Goal: Task Accomplishment & Management: Use online tool/utility

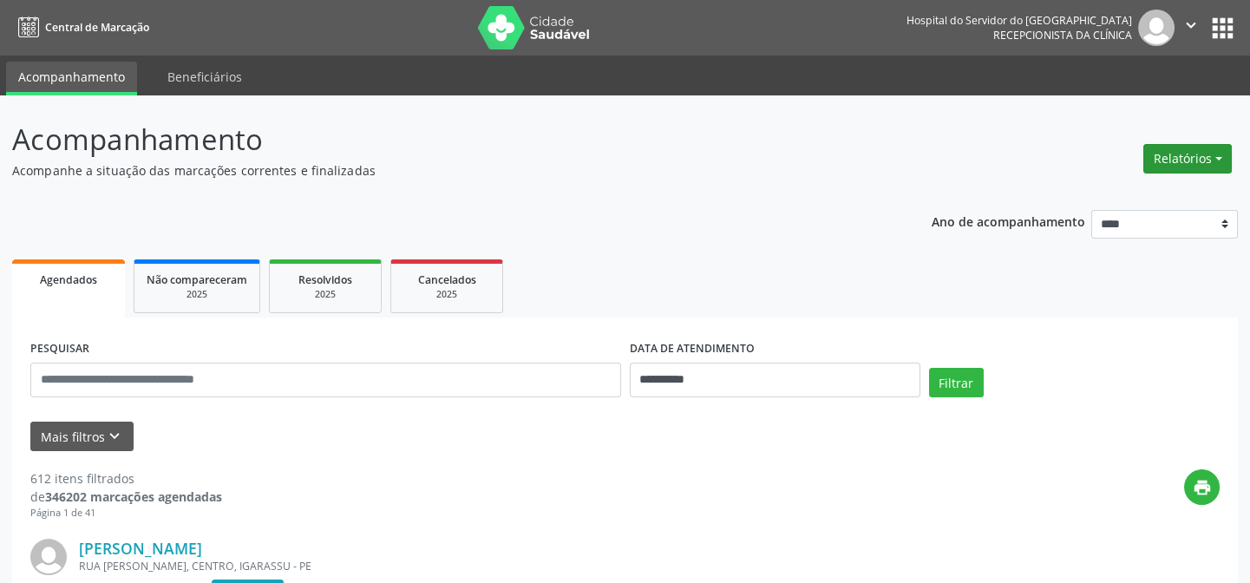
click at [1219, 152] on button "Relatórios" at bounding box center [1187, 158] width 88 height 29
click at [1091, 195] on link "Agendamentos" at bounding box center [1142, 195] width 186 height 24
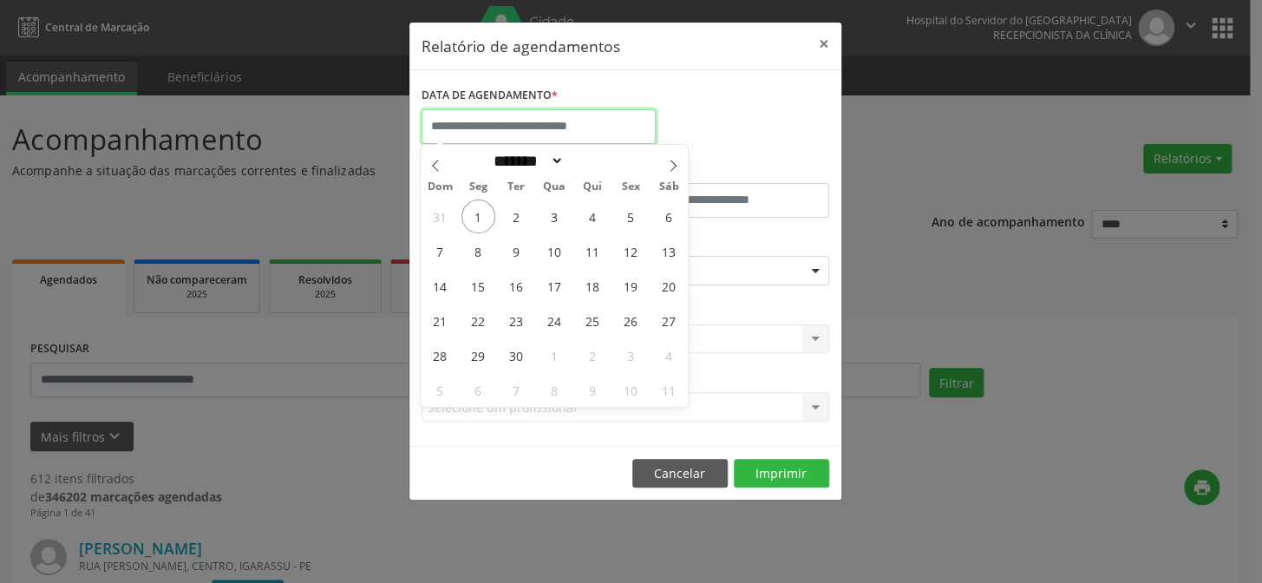
click at [499, 120] on input "text" at bounding box center [539, 126] width 234 height 35
click at [478, 217] on span "1" at bounding box center [478, 216] width 34 height 34
type input "**********"
click at [478, 217] on span "1" at bounding box center [478, 216] width 34 height 34
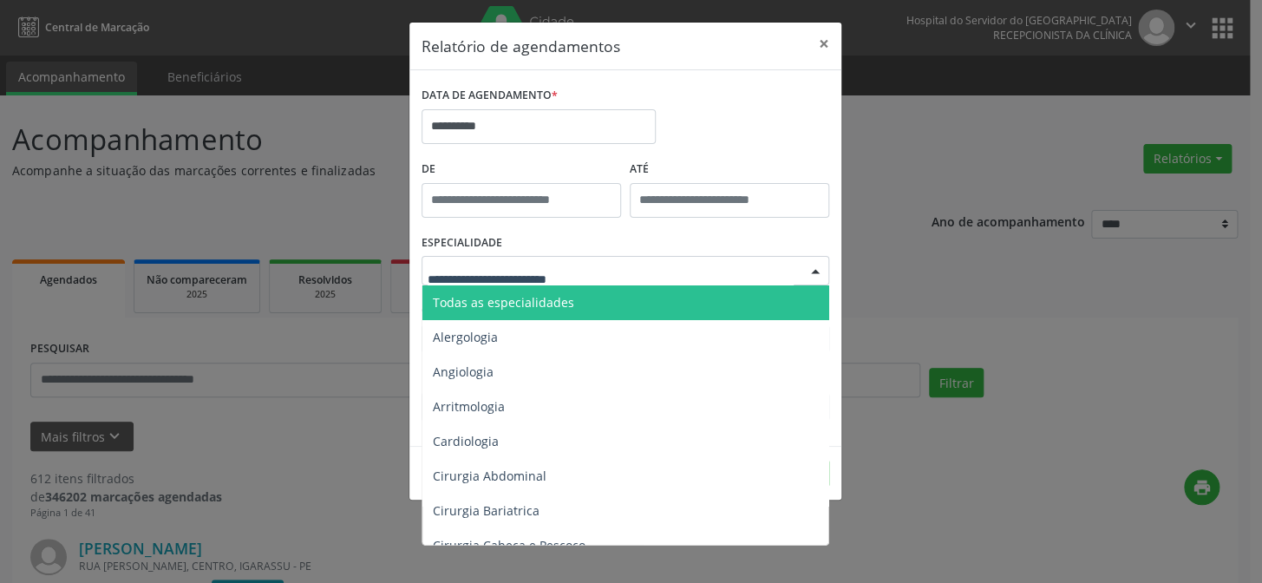
click at [514, 258] on div at bounding box center [626, 270] width 408 height 29
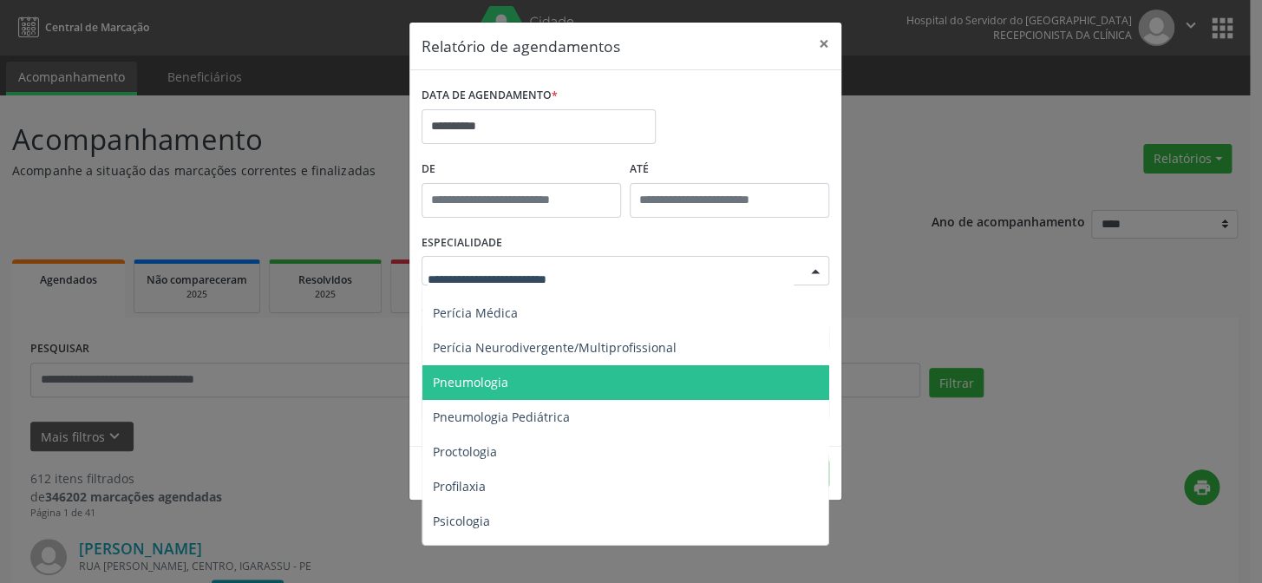
scroll to position [2459, 0]
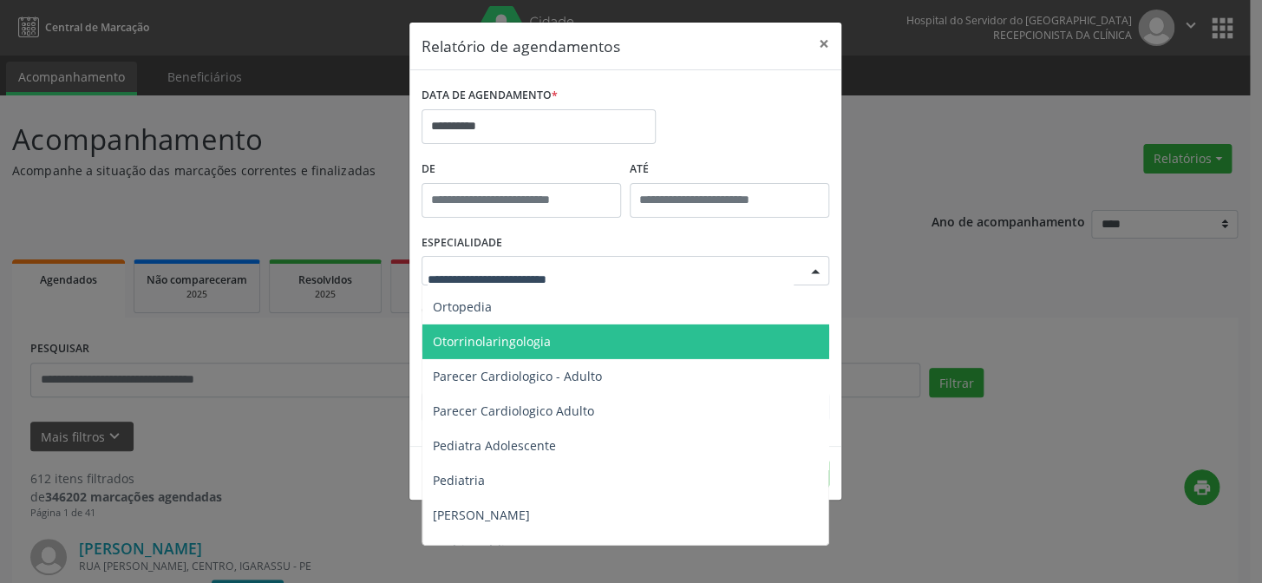
click at [469, 340] on span "Otorrinolaringologia" at bounding box center [492, 341] width 118 height 16
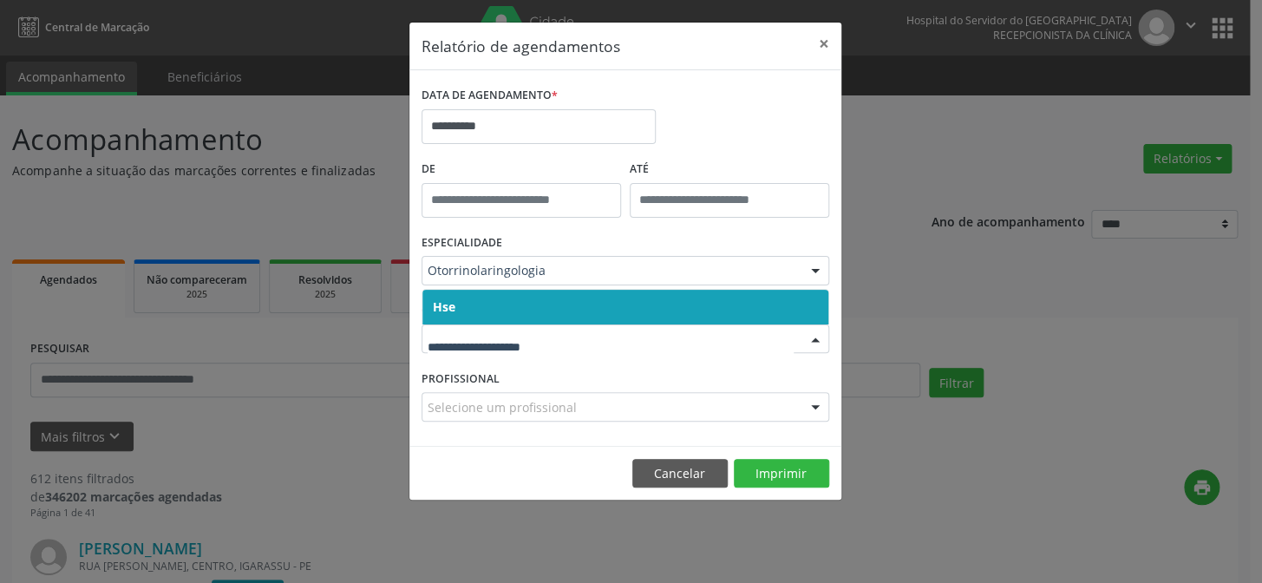
click at [516, 311] on span "Hse" at bounding box center [625, 307] width 406 height 35
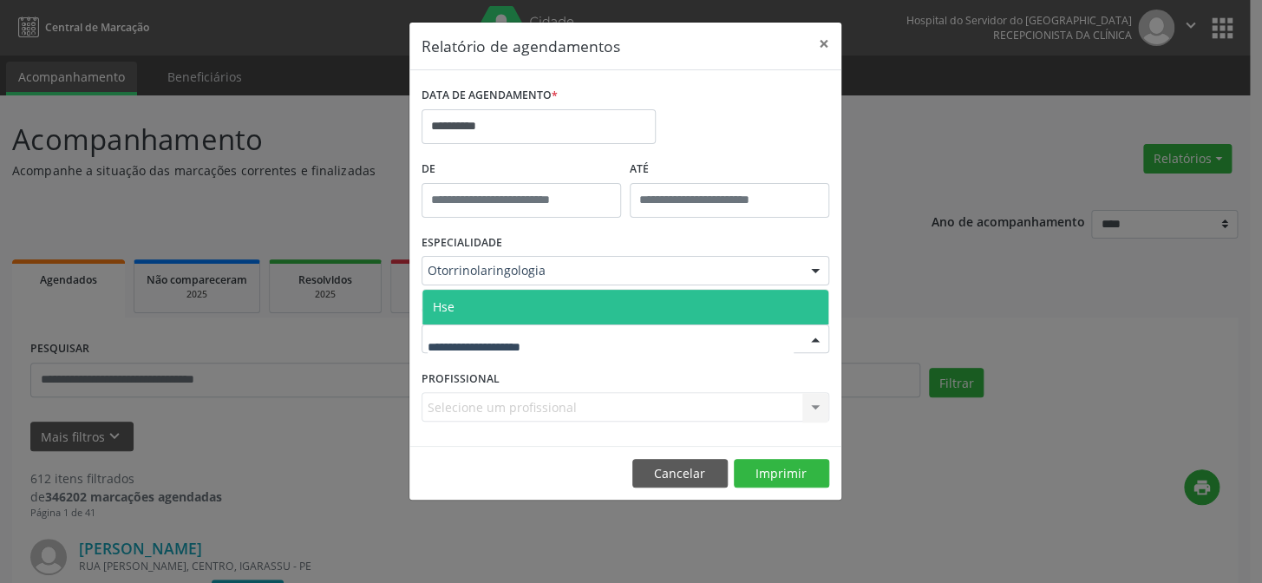
click at [516, 324] on div "Hse Nenhum resultado encontrado para: " " Não há nenhuma opção para ser exibida." at bounding box center [626, 338] width 408 height 29
click at [519, 308] on span "Hse" at bounding box center [625, 307] width 406 height 35
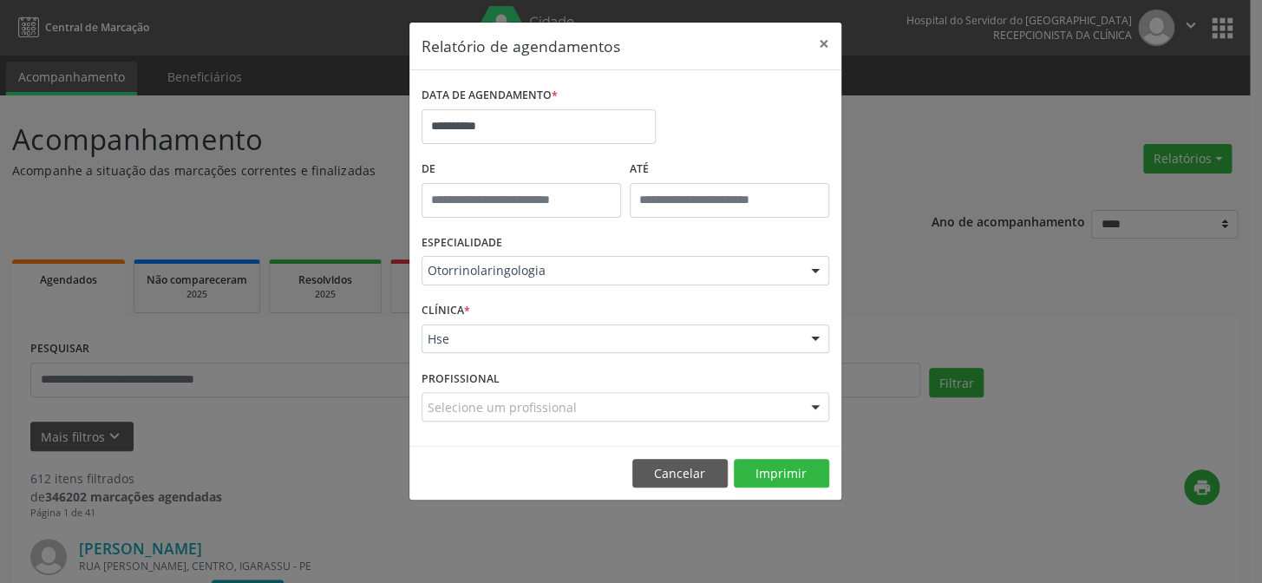
click at [807, 407] on div at bounding box center [815, 407] width 26 height 29
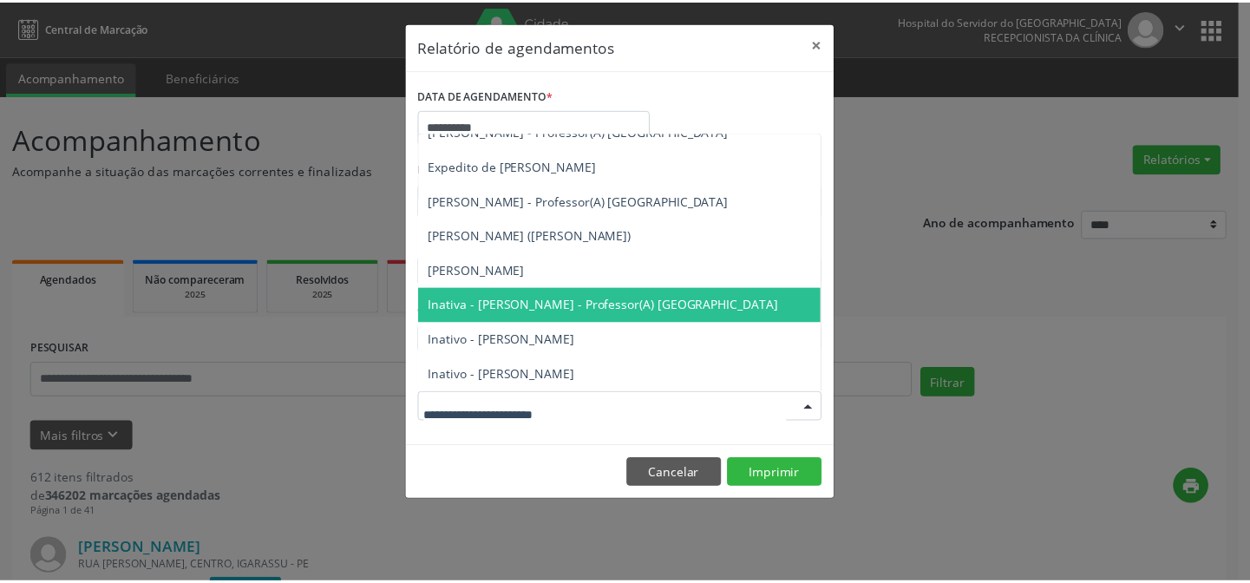
scroll to position [399, 0]
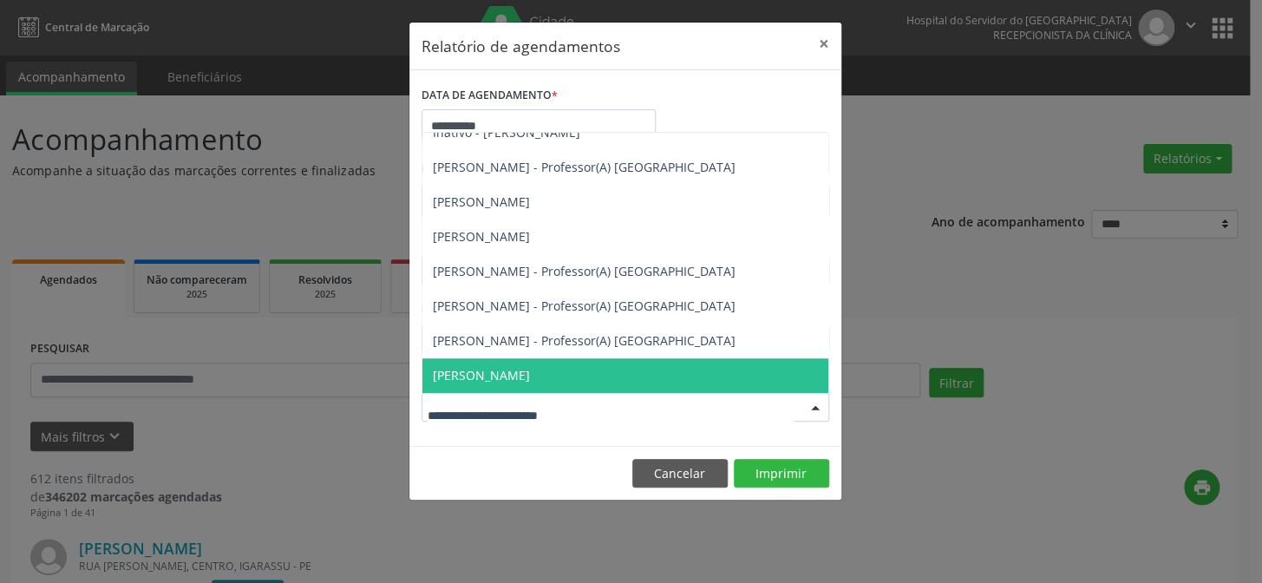
click at [477, 367] on span "Roberto Lucas de Oliveira" at bounding box center [481, 375] width 97 height 16
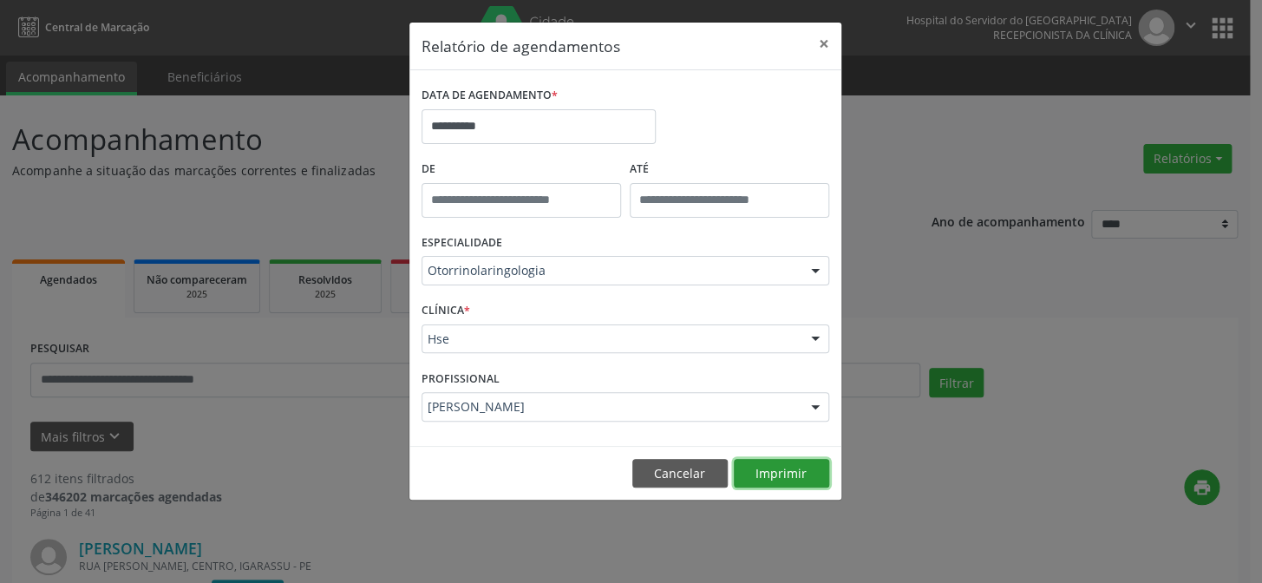
click at [771, 474] on button "Imprimir" at bounding box center [781, 473] width 95 height 29
click at [823, 42] on button "×" at bounding box center [824, 44] width 35 height 42
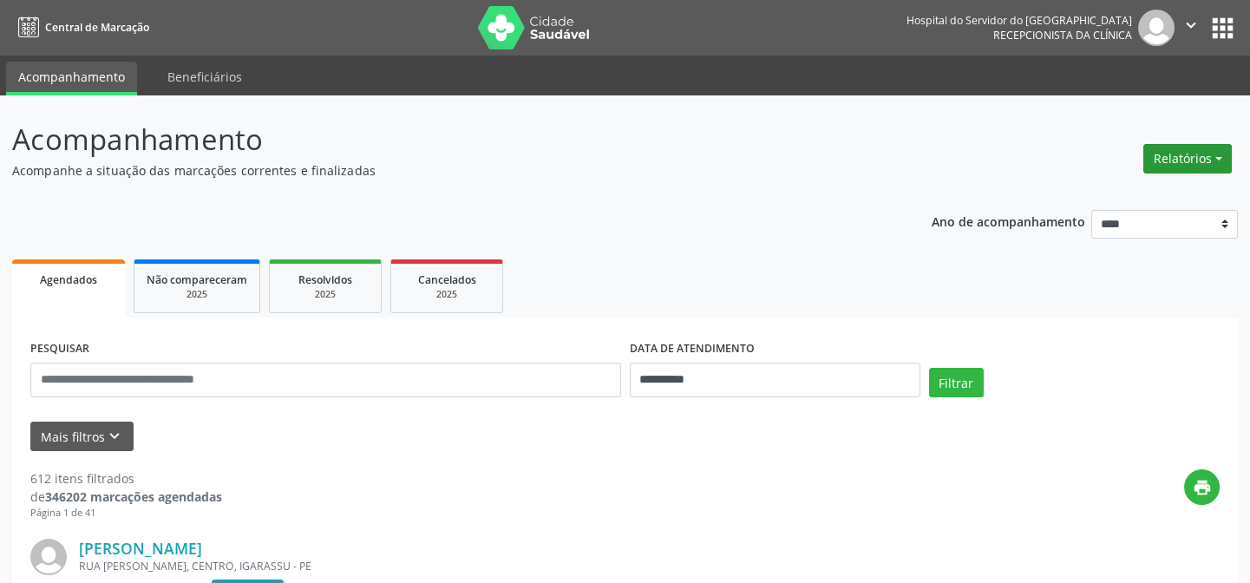
click at [1217, 154] on button "Relatórios" at bounding box center [1187, 158] width 88 height 29
click at [1084, 191] on link "Agendamentos" at bounding box center [1142, 195] width 186 height 24
select select "*"
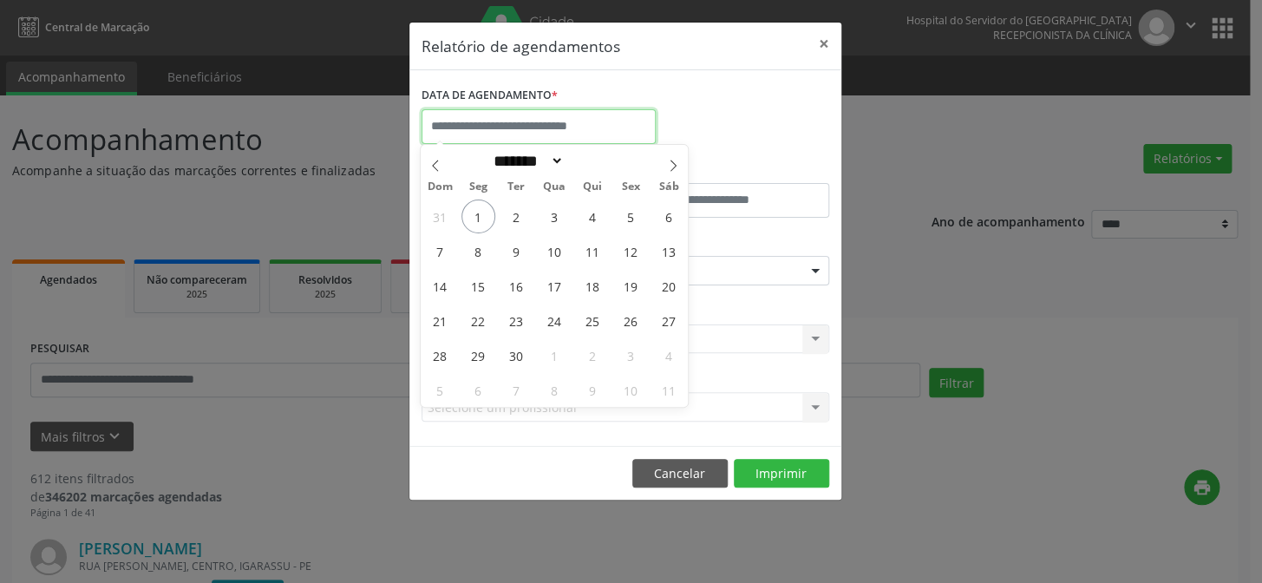
click at [518, 127] on input "text" at bounding box center [539, 126] width 234 height 35
click at [480, 216] on span "1" at bounding box center [478, 216] width 34 height 34
type input "**********"
click at [478, 212] on span "1" at bounding box center [478, 216] width 34 height 34
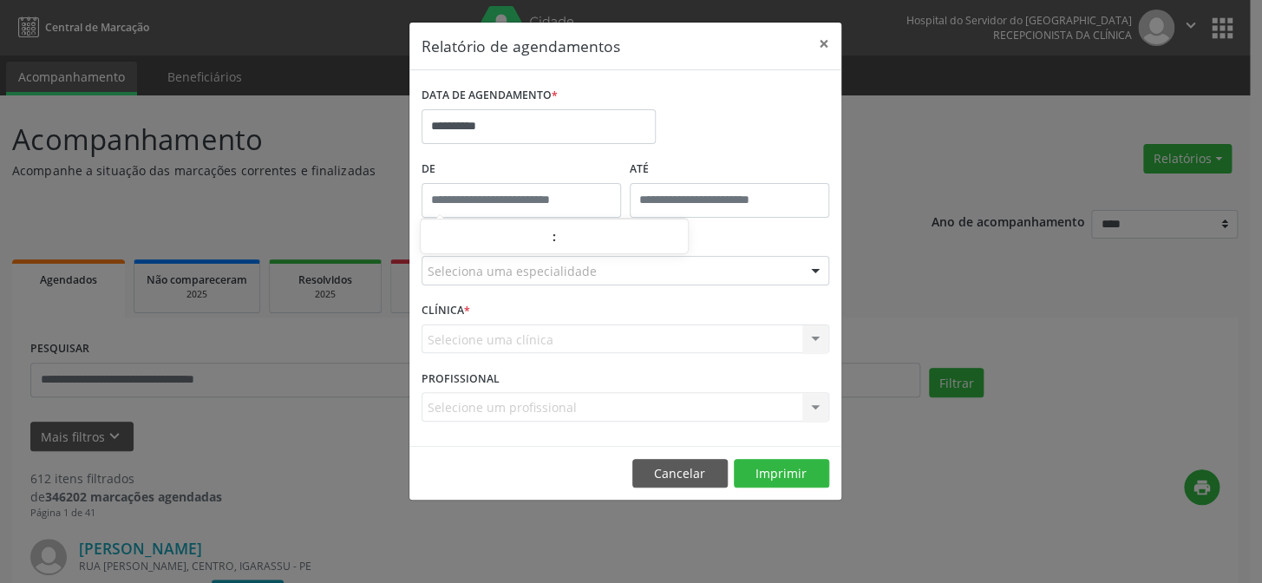
type input "*****"
click at [478, 212] on input "*****" at bounding box center [521, 200] width 199 height 35
click at [489, 305] on div "CLÍNICA * Selecione uma clínica Nenhum resultado encontrado para: " " Não há ne…" at bounding box center [625, 331] width 416 height 68
click at [482, 335] on div "Selecione uma clínica Nenhum resultado encontrado para: " " Não há nenhuma opçã…" at bounding box center [626, 338] width 408 height 29
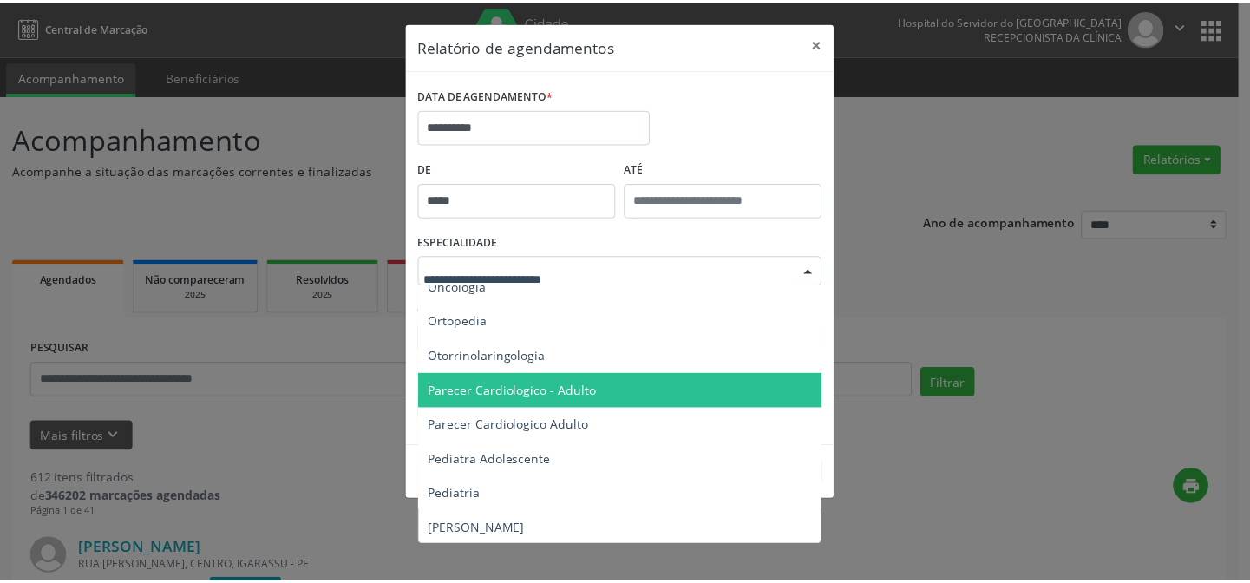
scroll to position [2286, 0]
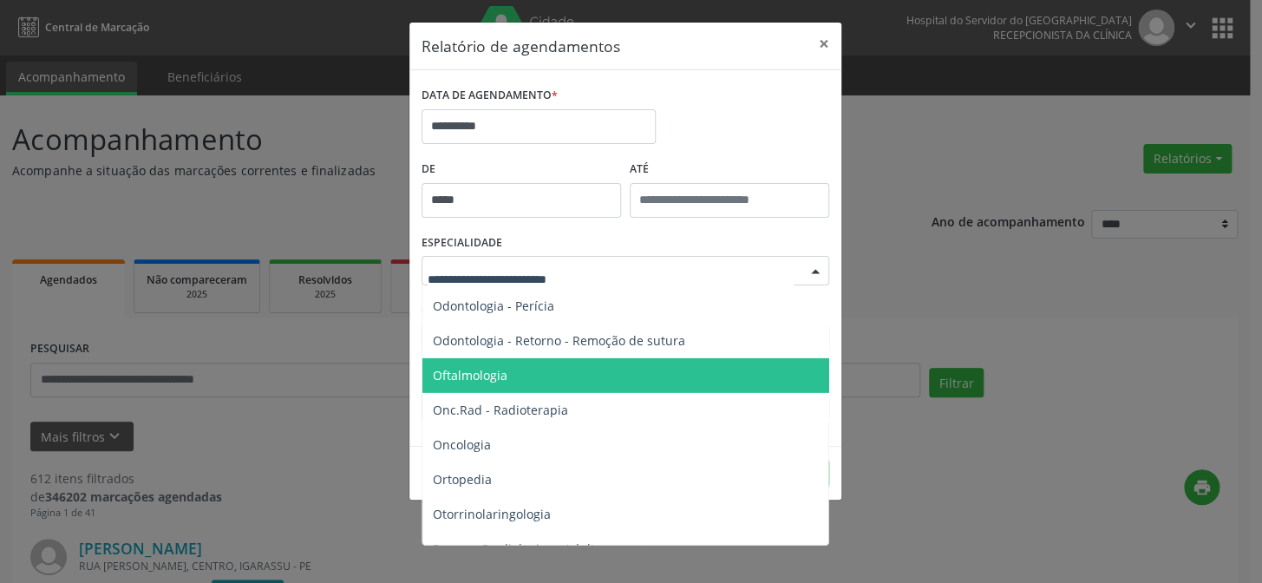
click at [461, 371] on span "Oftalmologia" at bounding box center [470, 375] width 75 height 16
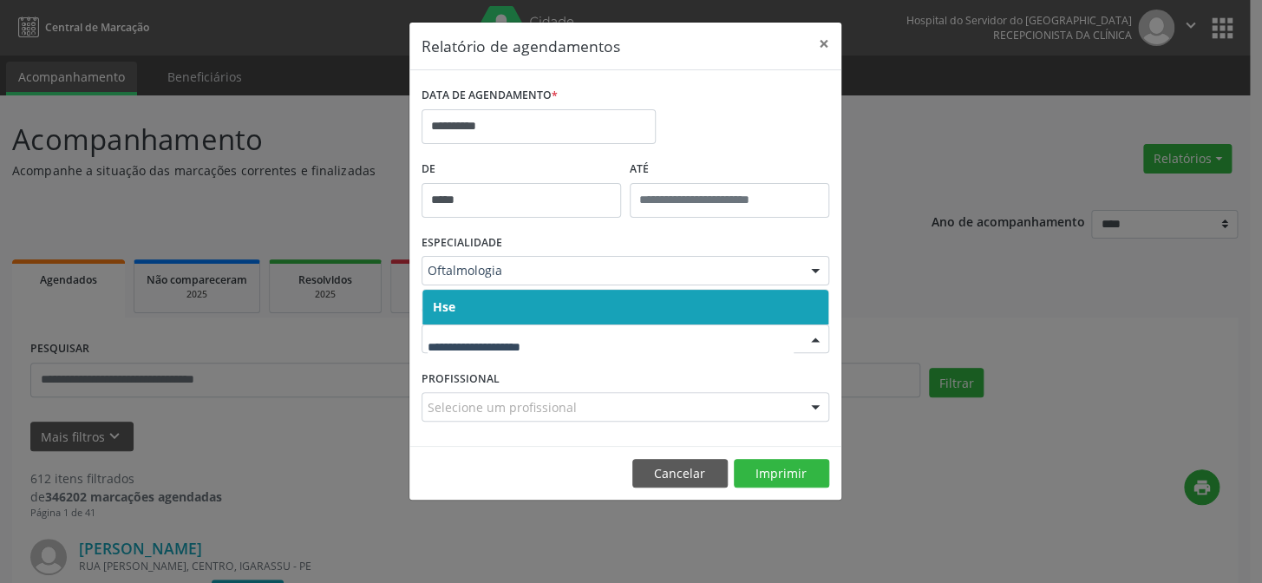
click at [494, 300] on span "Hse" at bounding box center [625, 307] width 406 height 35
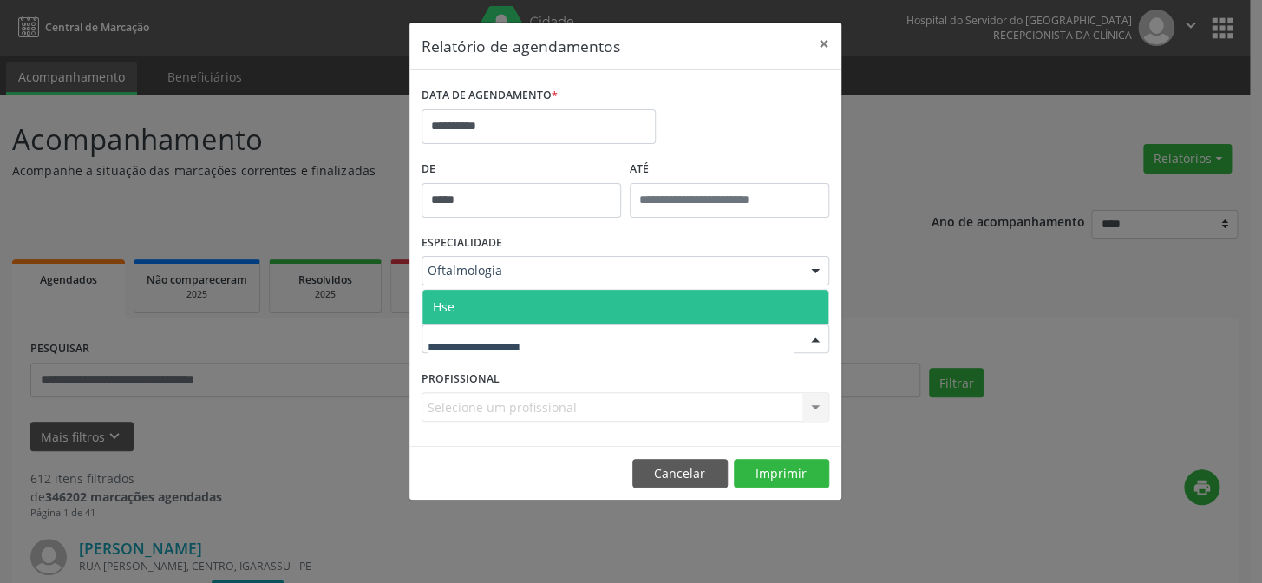
click at [486, 349] on div at bounding box center [626, 338] width 408 height 29
click at [492, 311] on span "Hse" at bounding box center [625, 307] width 406 height 35
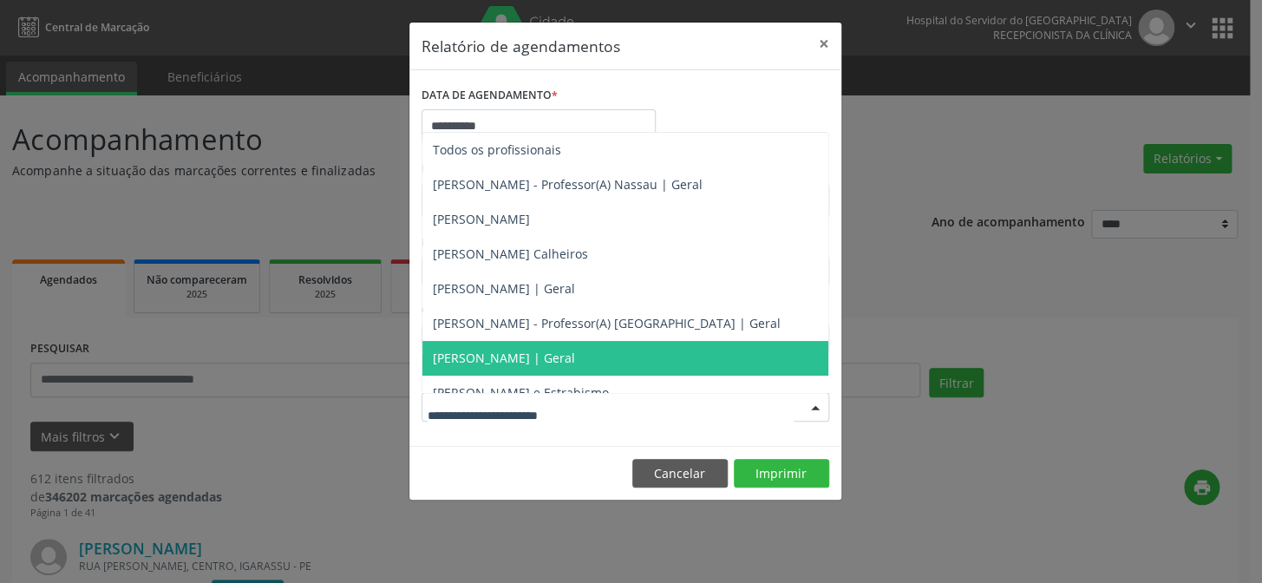
click at [497, 358] on span "[PERSON_NAME] | Geral" at bounding box center [504, 358] width 142 height 16
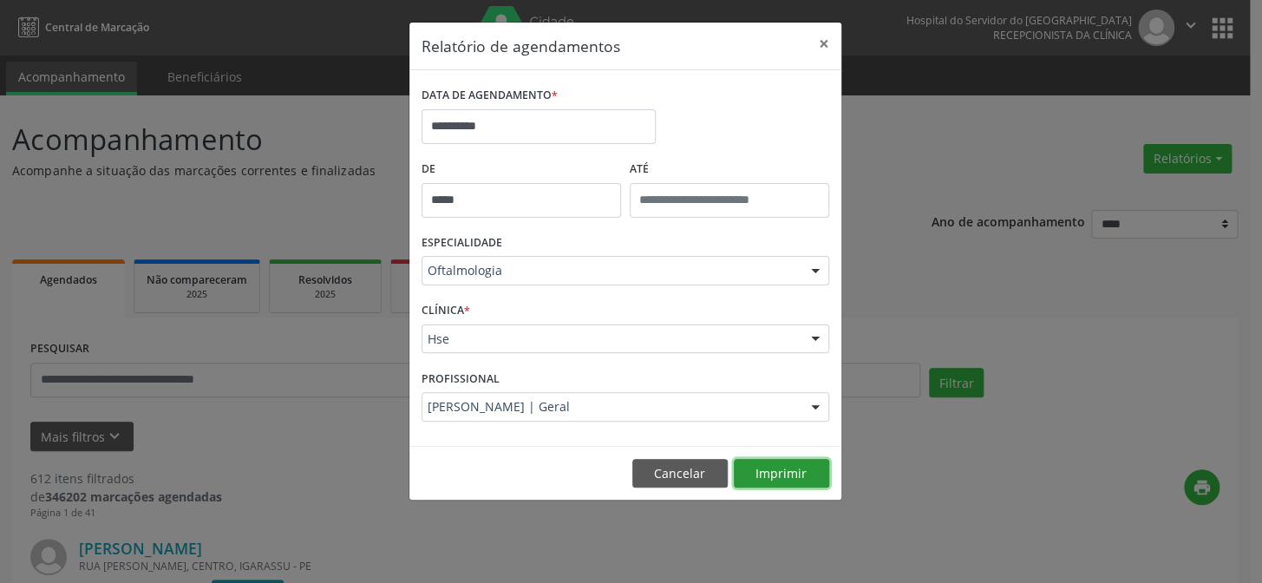
click at [779, 473] on button "Imprimir" at bounding box center [781, 473] width 95 height 29
click at [823, 42] on button "×" at bounding box center [824, 44] width 35 height 42
